Goal: Information Seeking & Learning: Understand process/instructions

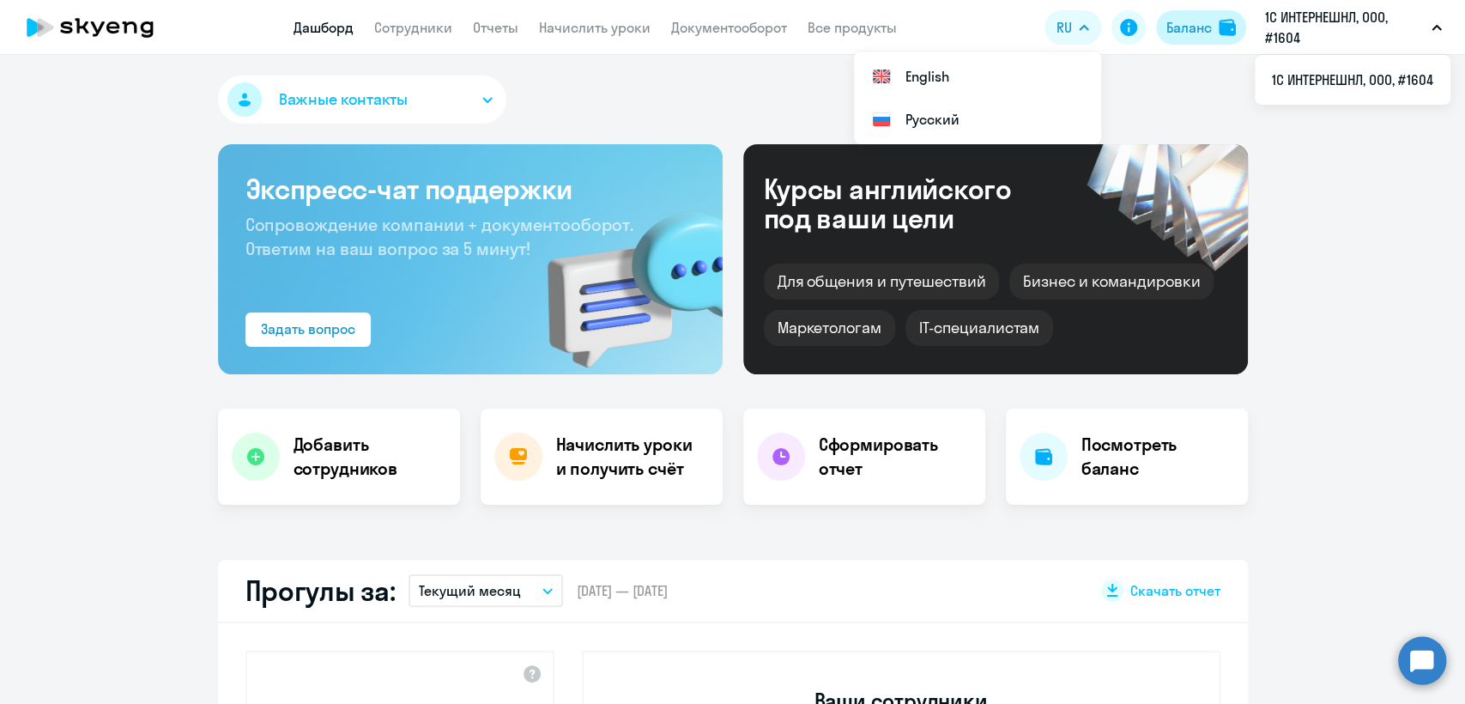
click at [1196, 15] on button "Баланс" at bounding box center [1201, 27] width 90 height 34
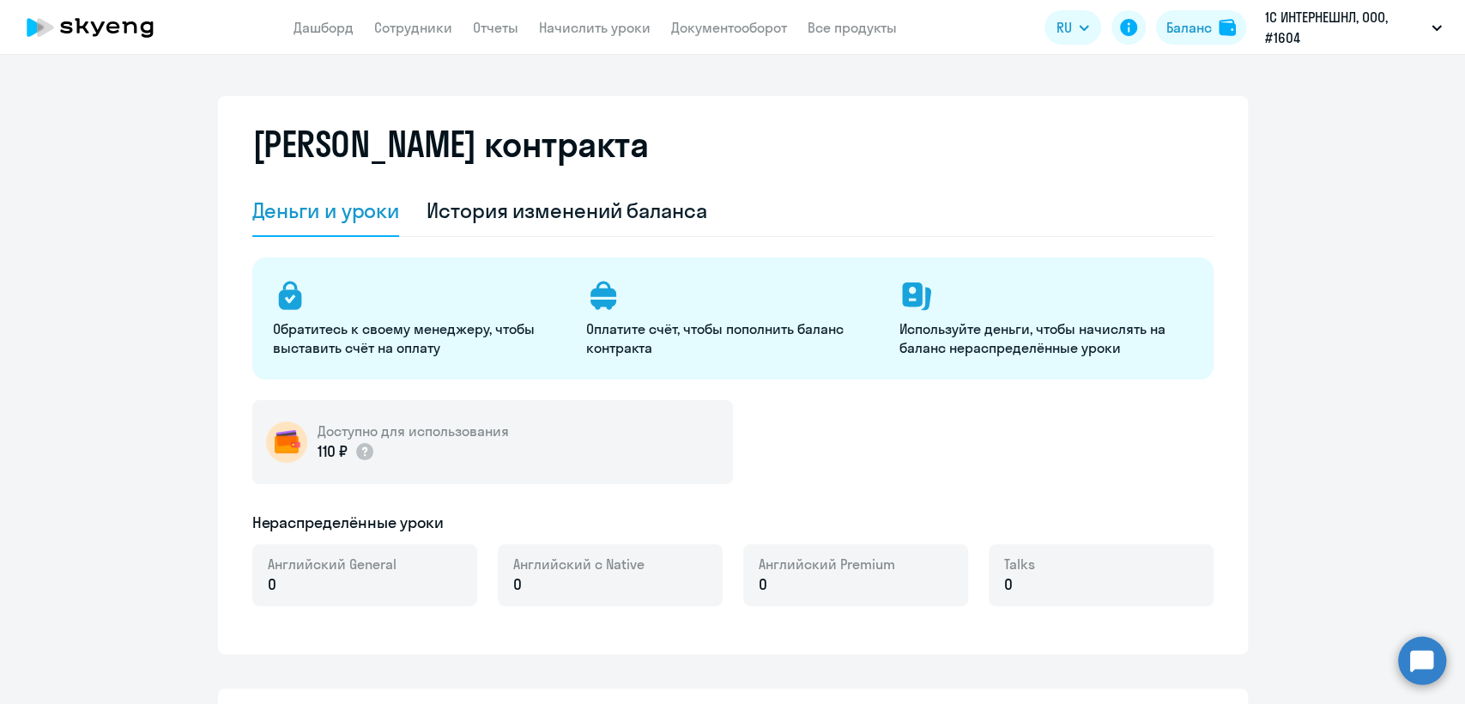
select select "english_adult_not_native_speaker"
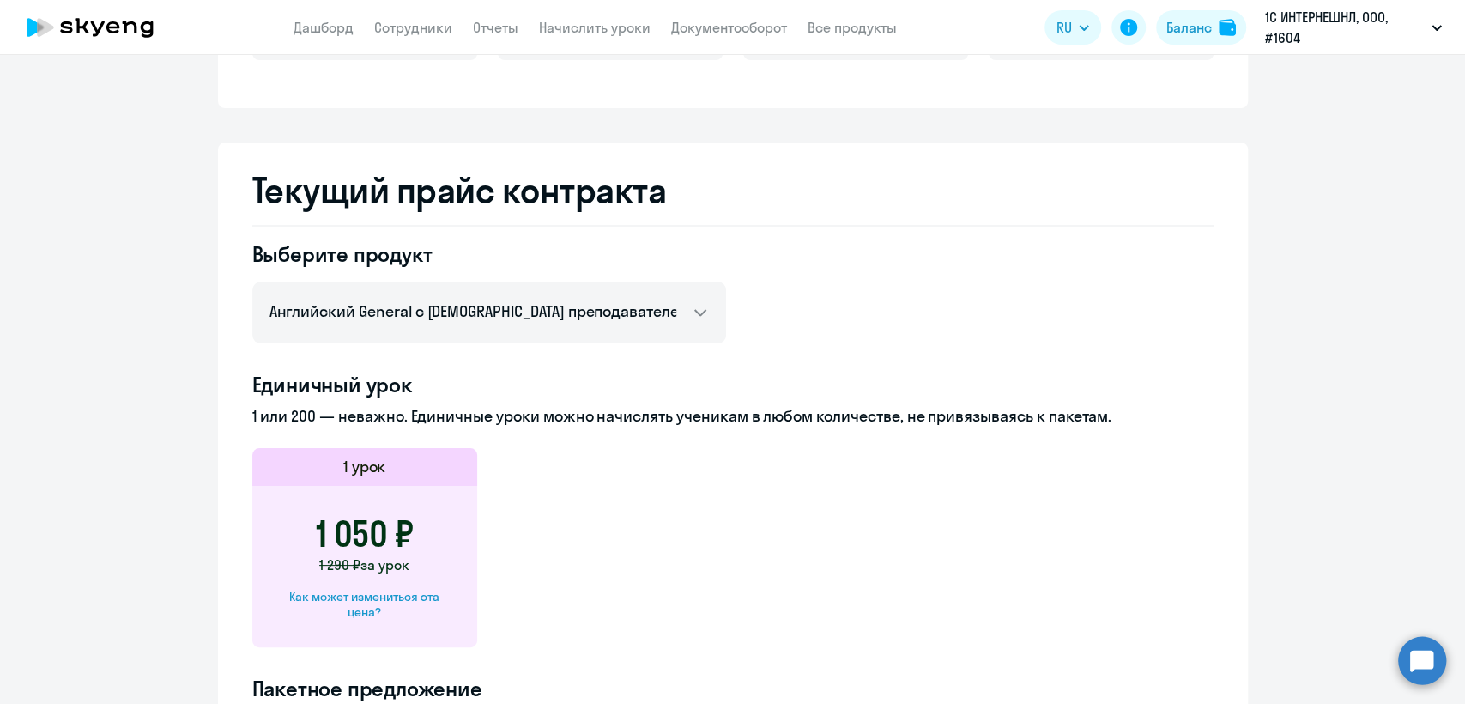
scroll to position [858, 0]
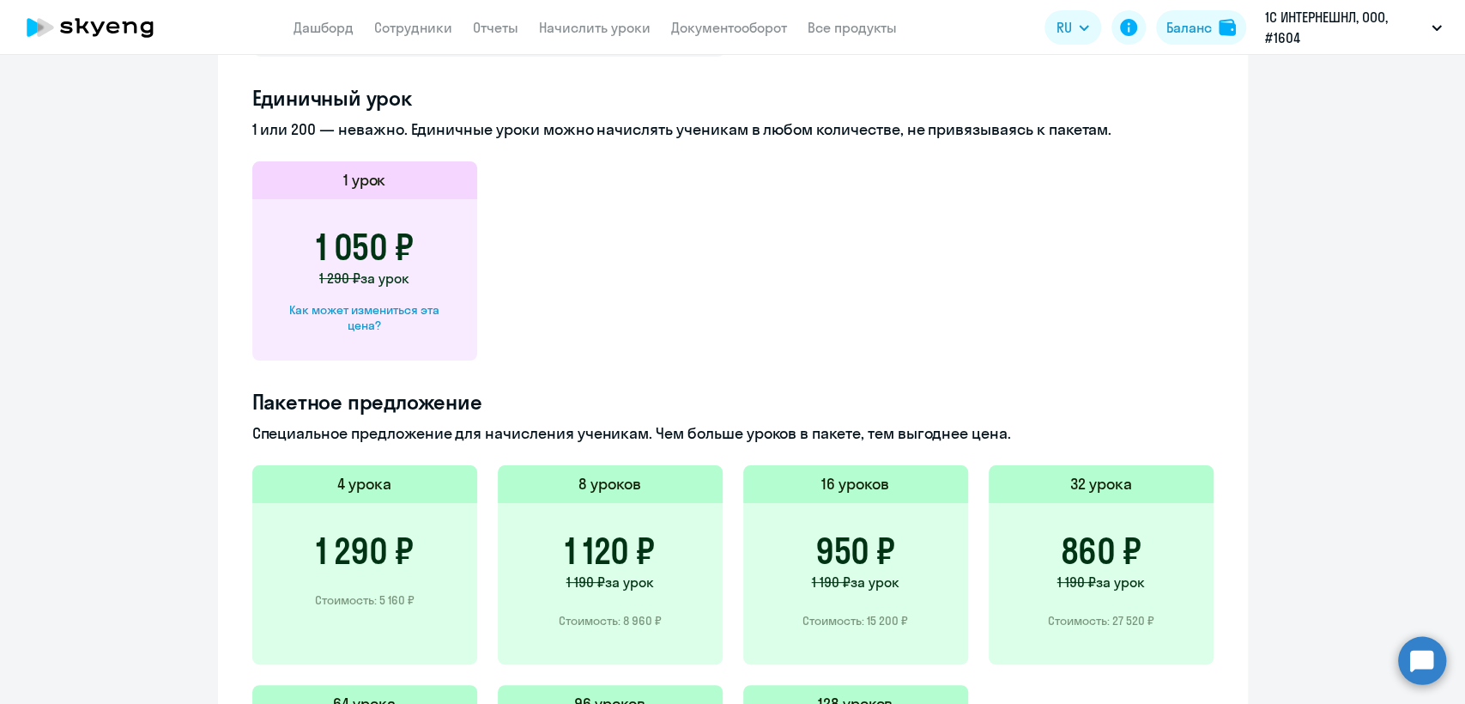
click at [414, 312] on div "Как может измениться эта цена?" at bounding box center [365, 317] width 170 height 31
select select "english_adult_not_native_speaker"
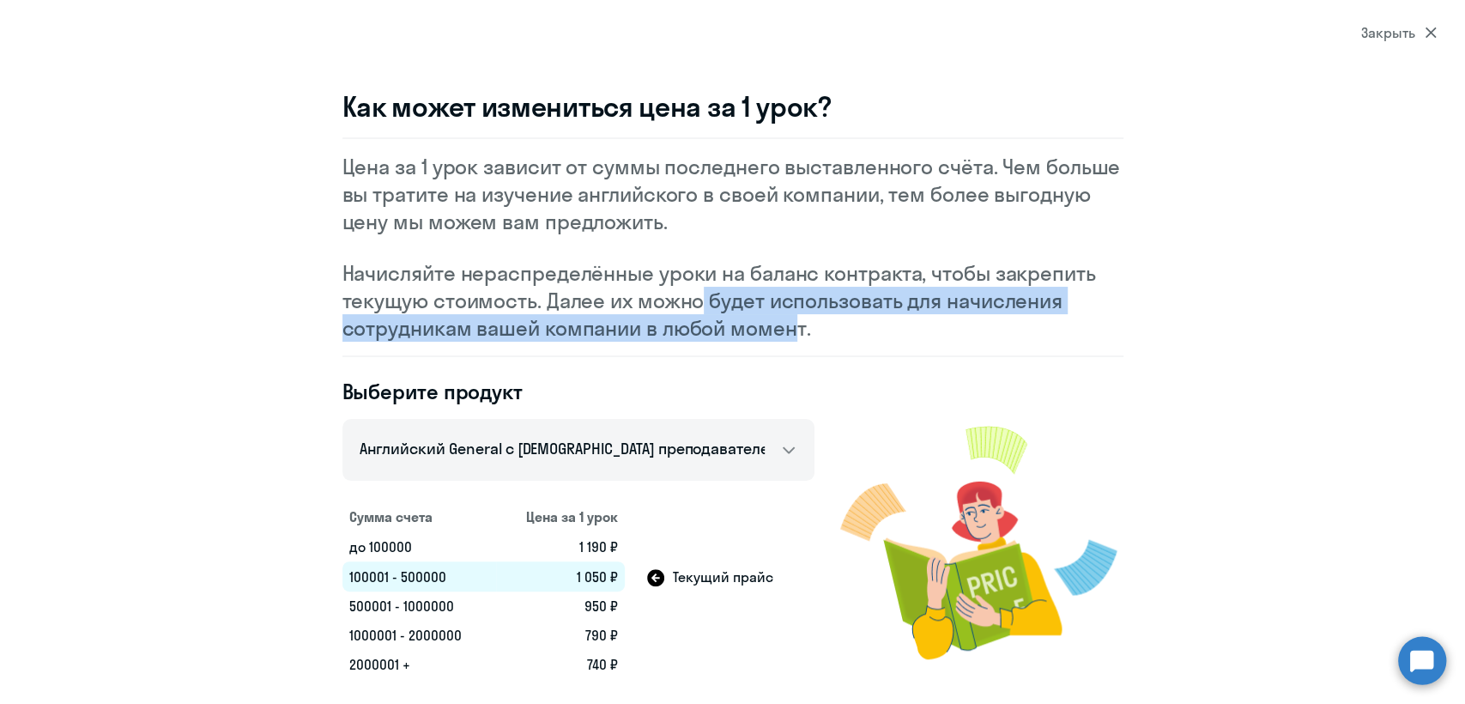
click at [495, 253] on div "Цена за 1 урок зависит от суммы последнего выставленного счёта. Чем больше вы т…" at bounding box center [732, 247] width 781 height 220
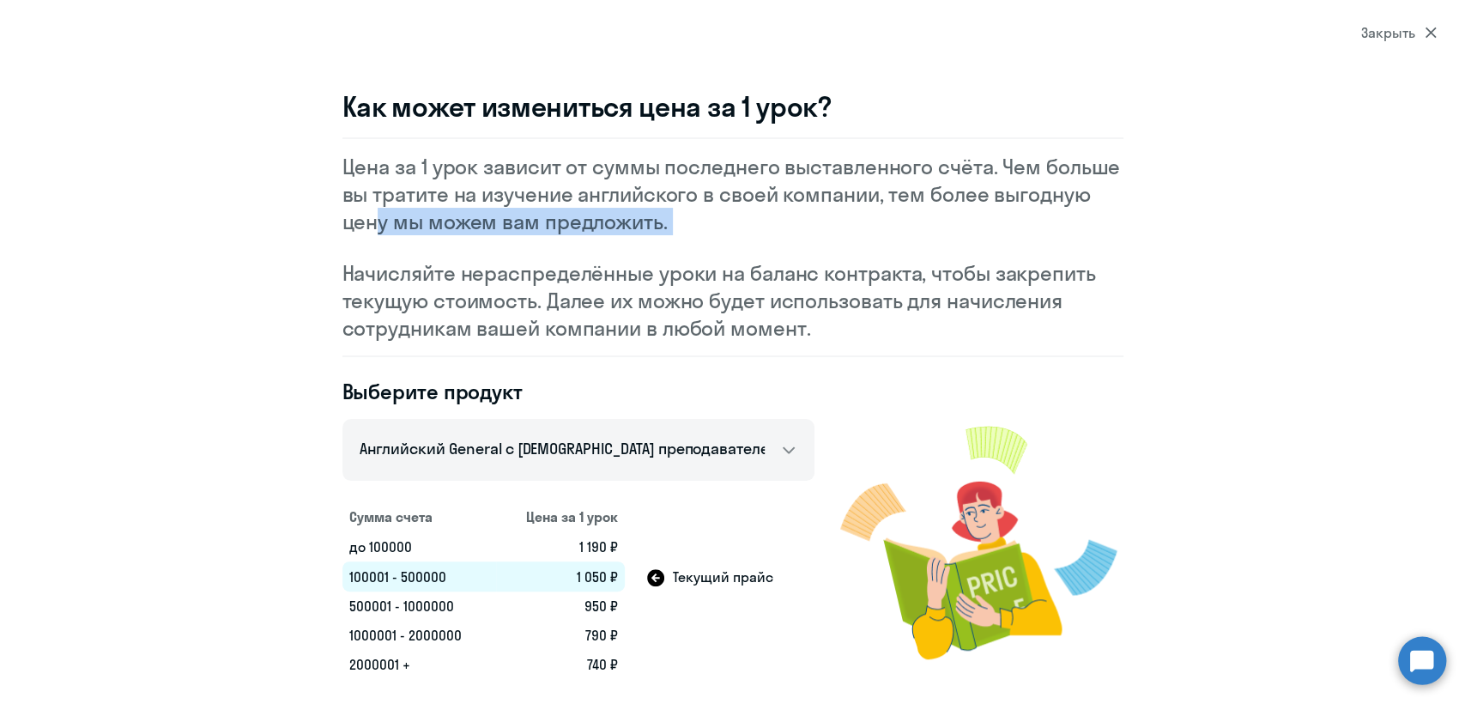
drag, startPoint x: 358, startPoint y: 220, endPoint x: 330, endPoint y: 274, distance: 60.6
click at [330, 274] on div "Как может измениться цена за 1 урок? Цена за 1 урок зависит от суммы последнего…" at bounding box center [733, 384] width 1236 height 590
click at [463, 272] on p "Начисляйте нераспределённые уроки на баланс контракта, чтобы закрепить текущую …" at bounding box center [732, 300] width 781 height 82
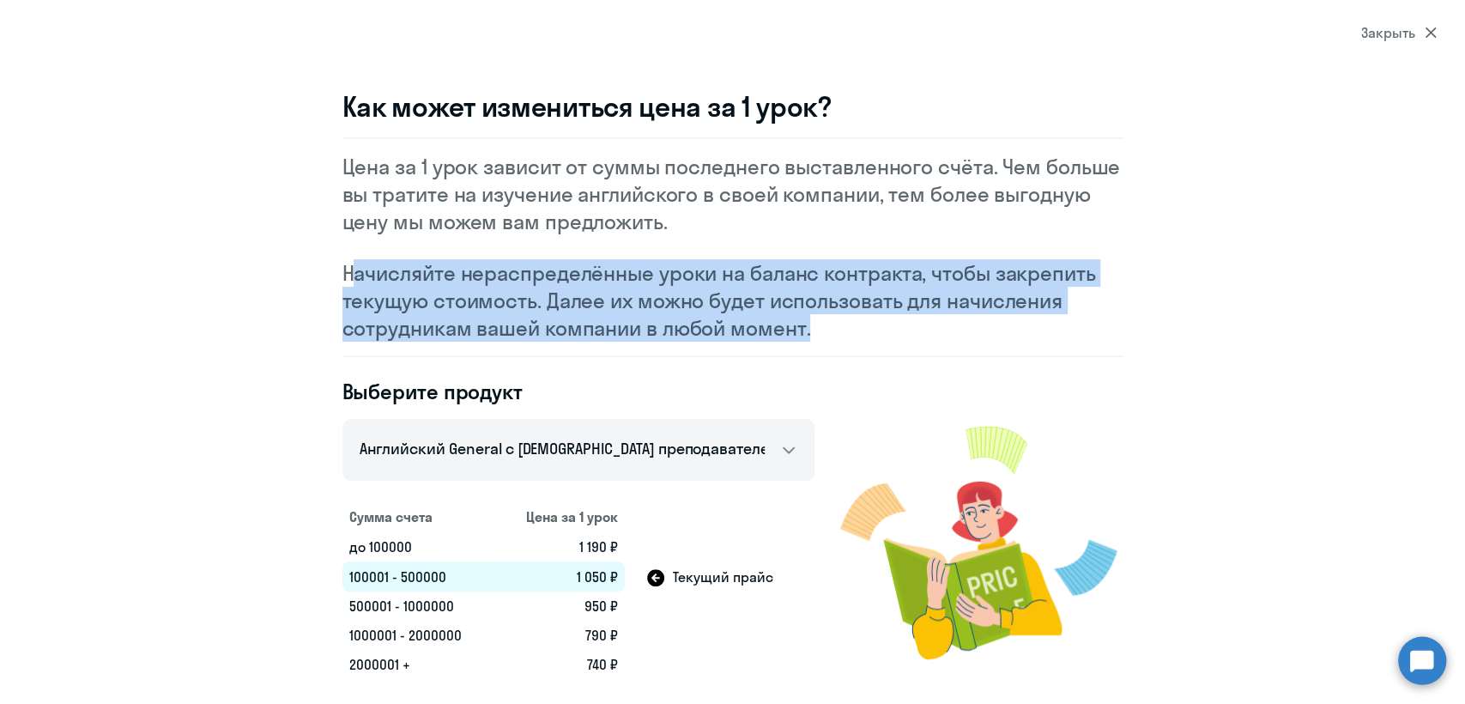
drag, startPoint x: 338, startPoint y: 264, endPoint x: 778, endPoint y: 328, distance: 444.9
click at [799, 342] on div "Как может измениться цена за 1 урок? Цена за 1 урок зависит от суммы последнего…" at bounding box center [733, 384] width 1236 height 590
